Goal: Task Accomplishment & Management: Use online tool/utility

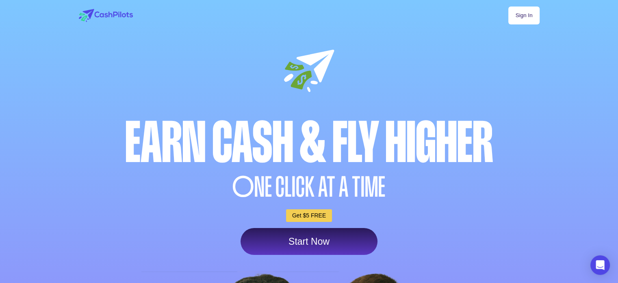
click at [527, 13] on link "Sign In" at bounding box center [524, 16] width 31 height 18
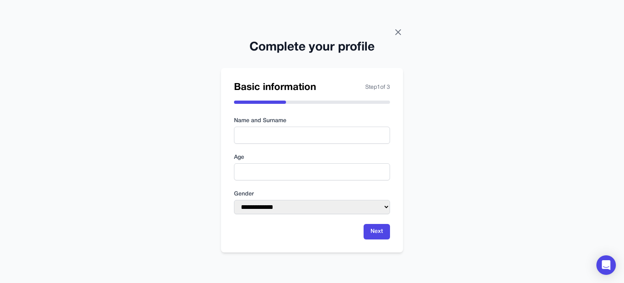
click at [400, 30] on icon at bounding box center [398, 32] width 5 height 5
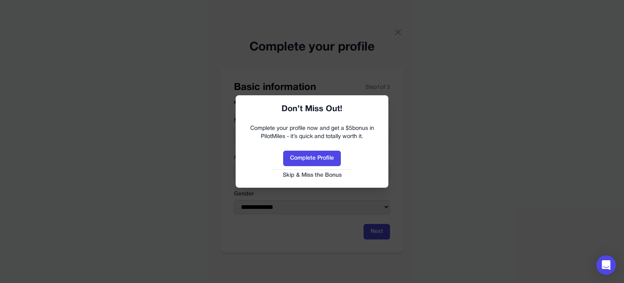
click at [325, 175] on button "Skip & Miss the Bonus" at bounding box center [312, 175] width 137 height 8
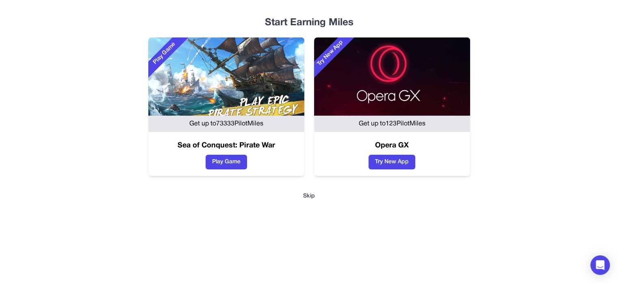
click at [302, 195] on button "Skip" at bounding box center [309, 196] width 494 height 8
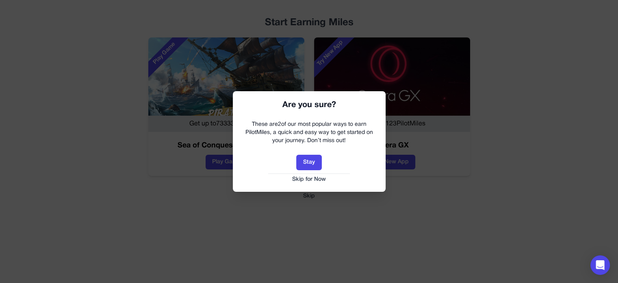
click at [311, 182] on button "Skip for Now" at bounding box center [309, 179] width 137 height 8
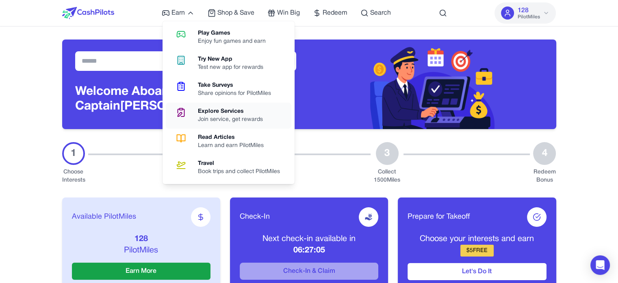
click at [220, 112] on div "Explore Services" at bounding box center [234, 111] width 72 height 8
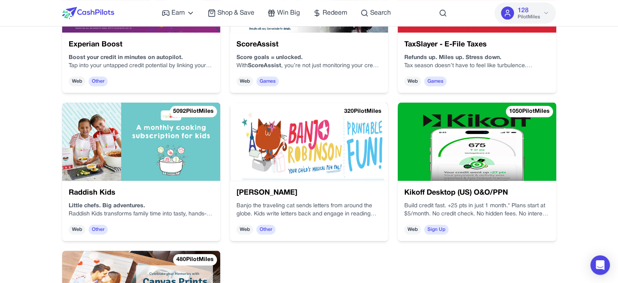
scroll to position [203, 0]
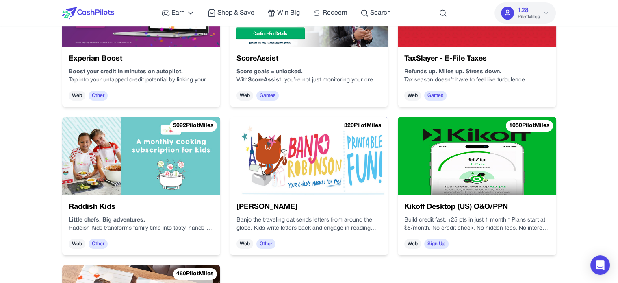
click at [582, 117] on div "Earn Play Games Enjoy fun games and earn Try New App Test new app for rewards T…" at bounding box center [309, 207] width 618 height 820
click at [598, 117] on div "Earn Play Games Enjoy fun games and earn Try New App Test new app for rewards T…" at bounding box center [309, 207] width 618 height 820
click at [584, 63] on div "Earn Play Games Enjoy fun games and earn Try New App Test new app for rewards T…" at bounding box center [309, 207] width 618 height 820
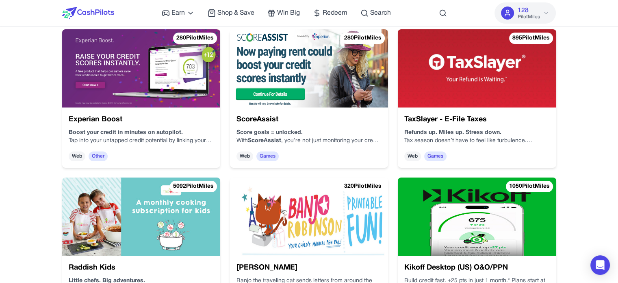
scroll to position [41, 0]
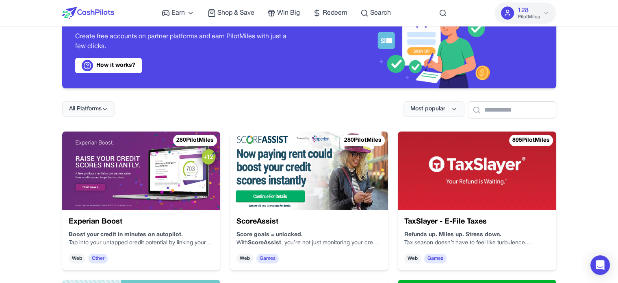
click at [157, 165] on img at bounding box center [141, 170] width 158 height 78
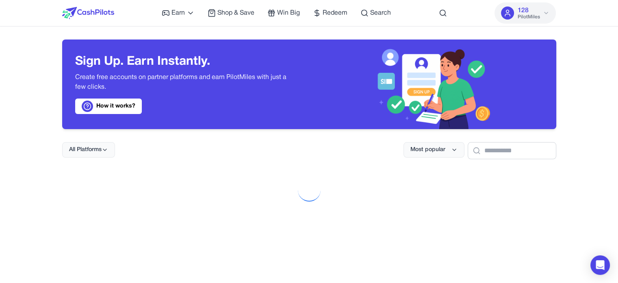
scroll to position [173, 0]
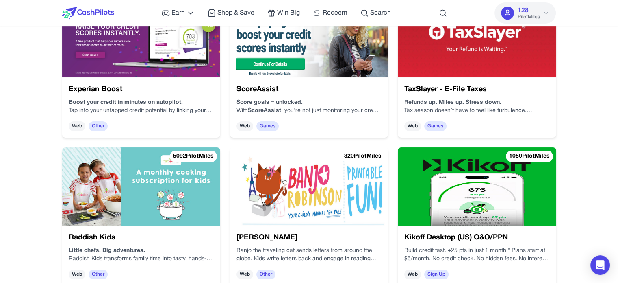
click at [317, 47] on img at bounding box center [327, 39] width 165 height 94
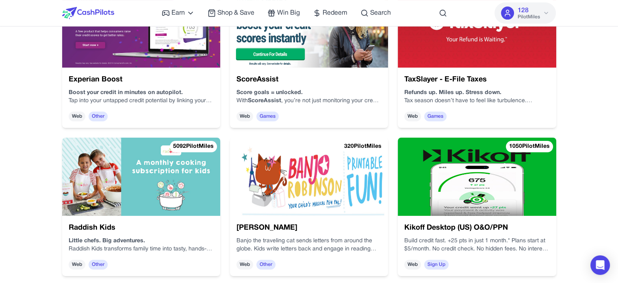
scroll to position [183, 0]
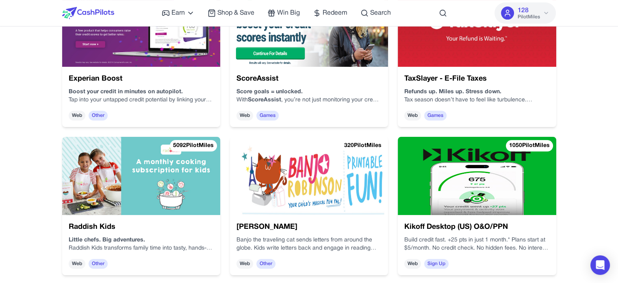
click at [154, 164] on img at bounding box center [141, 176] width 158 height 78
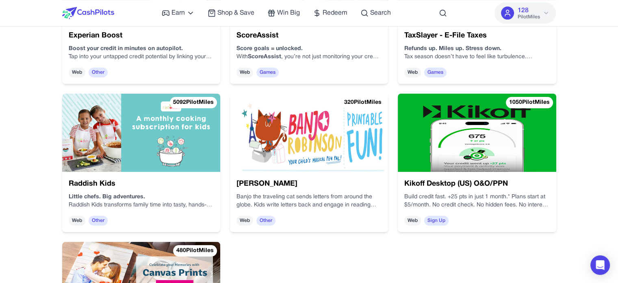
scroll to position [265, 0]
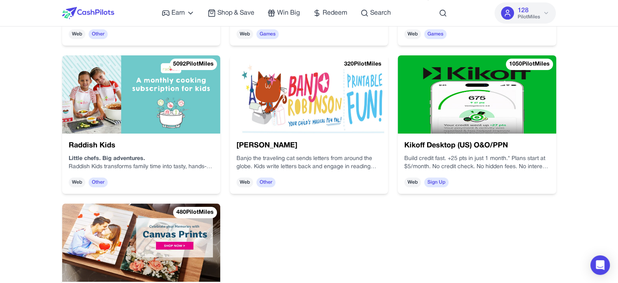
click at [323, 93] on img at bounding box center [309, 94] width 158 height 78
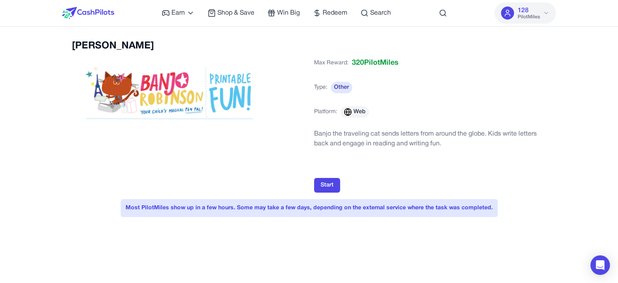
scroll to position [265, 0]
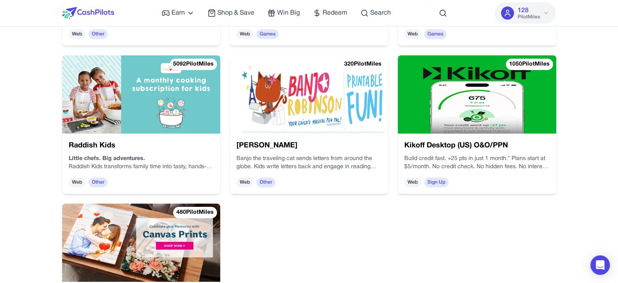
click at [467, 103] on img at bounding box center [477, 94] width 158 height 78
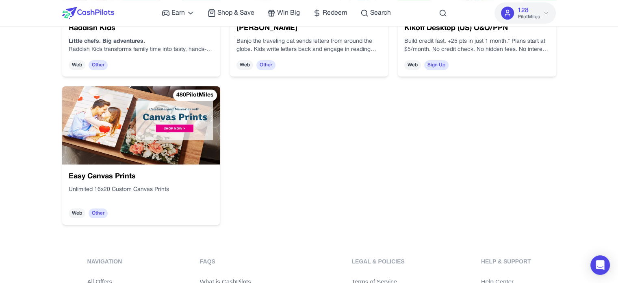
scroll to position [356, 0]
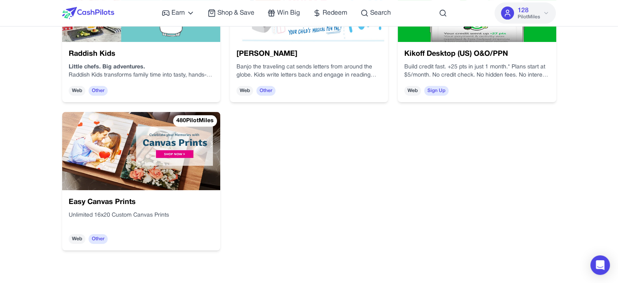
click at [151, 152] on img at bounding box center [141, 151] width 158 height 78
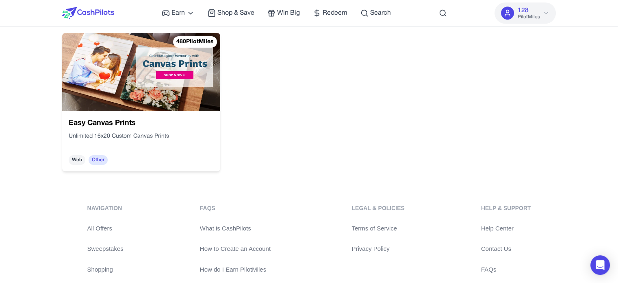
scroll to position [366, 0]
